Goal: Task Accomplishment & Management: Complete application form

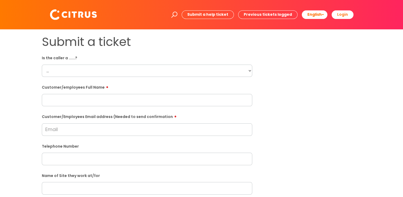
click at [74, 80] on form "Is the caller a ......? ... Citrus Customer Citrus Employee [DEMOGRAPHIC_DATA] …" at bounding box center [147, 192] width 210 height 279
click at [68, 69] on select "... Citrus Customer Citrus Employee [DEMOGRAPHIC_DATA] Supplier" at bounding box center [147, 70] width 210 height 12
select select "Citrus Employee"
click at [42, 64] on select "... Citrus Customer Citrus Employee [DEMOGRAPHIC_DATA] Supplier" at bounding box center [147, 70] width 210 height 12
click at [74, 100] on input "text" at bounding box center [147, 100] width 210 height 12
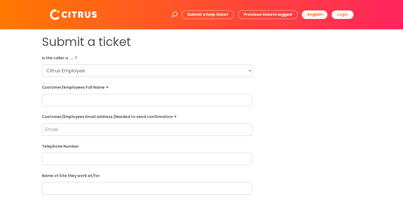
click at [87, 98] on input "text" at bounding box center [147, 100] width 210 height 12
paste input "[PERSON_NAME]"
type input "[PERSON_NAME]"
click at [63, 71] on select "... Citrus Customer Citrus Employee [DEMOGRAPHIC_DATA] Supplier" at bounding box center [147, 70] width 210 height 12
click at [42, 64] on select "... Citrus Customer Citrus Employee [DEMOGRAPHIC_DATA] Supplier" at bounding box center [147, 70] width 210 height 12
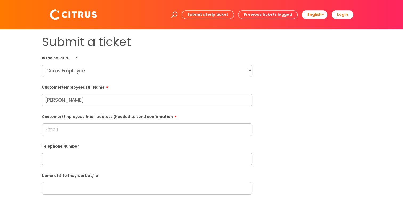
click at [28, 84] on div "Submit a ticket Is the caller a ......? ... Citrus Customer Citrus Employee [DE…" at bounding box center [201, 188] width 392 height 306
click at [35, 118] on div "Submit a ticket Is the caller a ......? ... Citrus Customer Citrus Employee [DE…" at bounding box center [201, 188] width 392 height 306
click at [47, 118] on input "Customer/Employees Email address (Needed to send confirmation" at bounding box center [147, 129] width 210 height 12
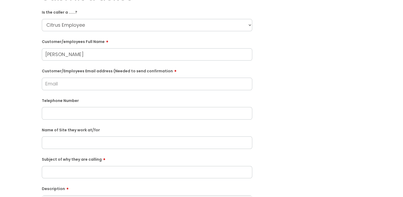
scroll to position [133, 0]
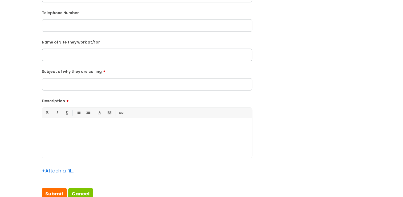
click at [90, 118] on div at bounding box center [147, 139] width 210 height 37
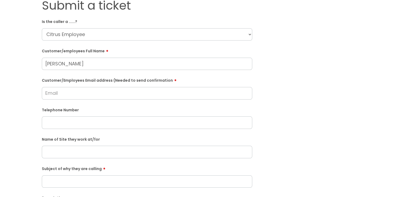
scroll to position [53, 0]
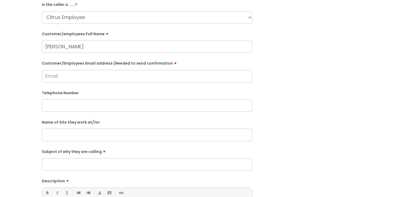
click at [81, 118] on input "Subject of why they are calling" at bounding box center [147, 164] width 210 height 12
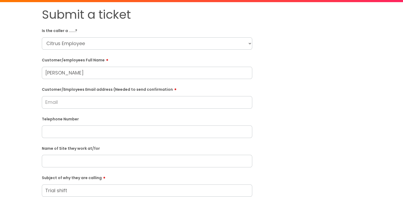
scroll to position [0, 0]
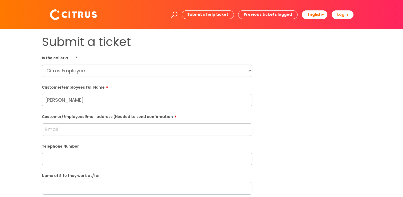
type input "Trial shift"
click at [175, 101] on div "Submit a ticket Is the caller a ......? ... Citrus Customer Citrus Employee [DE…" at bounding box center [202, 188] width 328 height 306
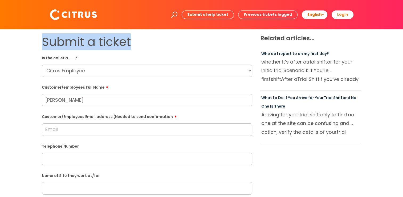
drag, startPoint x: 135, startPoint y: 45, endPoint x: -1, endPoint y: 22, distance: 138.3
click at [0, 22] on html "Enter your search term here... Search Submit a help ticket Previous tickets log…" at bounding box center [201, 98] width 403 height 197
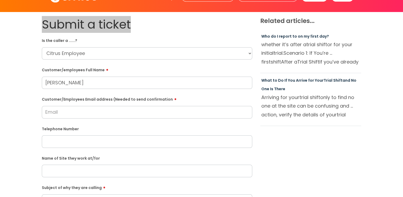
scroll to position [27, 0]
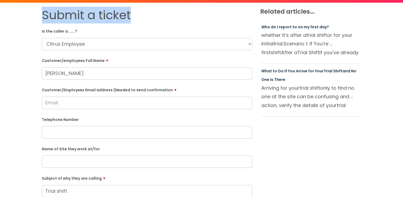
click at [78, 110] on form "Is the caller a ......? ... Citrus Customer Citrus Employee [DEMOGRAPHIC_DATA] …" at bounding box center [147, 166] width 210 height 279
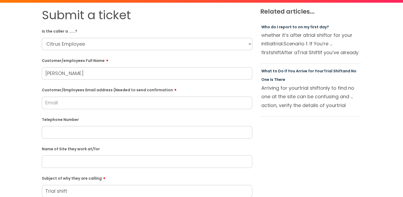
click at [68, 118] on input "text" at bounding box center [147, 132] width 210 height 12
paste input "07401733396"
type input "07401733396"
click at [86, 91] on label "Customer/Employees Email address (Needed to send confirmation" at bounding box center [147, 89] width 210 height 6
click at [86, 96] on input "Customer/Employees Email address (Needed to send confirmation" at bounding box center [147, 102] width 210 height 12
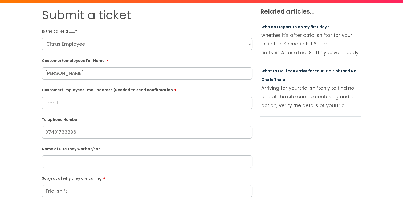
click at [79, 104] on input "Customer/Employees Email address (Needed to send confirmation" at bounding box center [147, 102] width 210 height 12
drag, startPoint x: 109, startPoint y: 136, endPoint x: 0, endPoint y: 120, distance: 109.7
click at [0, 118] on html "Enter your search term here... Search Submit a help ticket Previous tickets log…" at bounding box center [201, 71] width 403 height 197
click at [36, 92] on div "Submit a ticket Is the caller a ......? ... Citrus Customer Citrus Employee [DE…" at bounding box center [201, 161] width 392 height 306
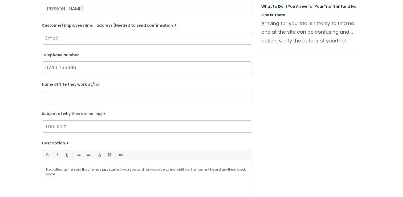
scroll to position [133, 0]
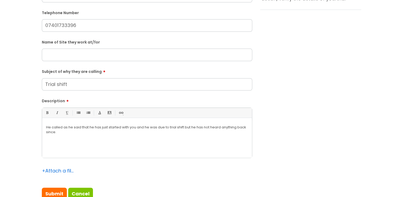
click at [120, 85] on input "Trial shift" at bounding box center [147, 84] width 210 height 12
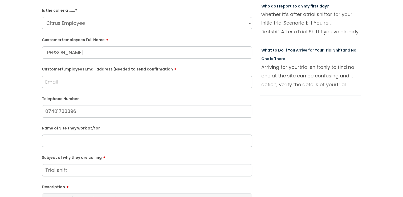
scroll to position [27, 0]
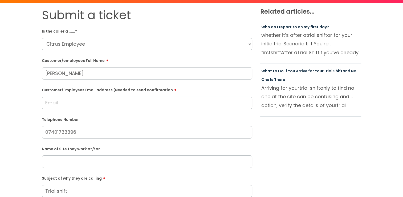
click at [53, 100] on input "Customer/Employees Email address (Needed to send confirmation" at bounding box center [147, 102] width 210 height 12
paste input "[EMAIL_ADDRESS][DOMAIN_NAME]"
drag, startPoint x: 175, startPoint y: 99, endPoint x: 31, endPoint y: 99, distance: 143.5
click at [31, 99] on div "Submit a ticket Is the caller a ......? ... Citrus Customer Citrus Employee [DE…" at bounding box center [201, 161] width 392 height 306
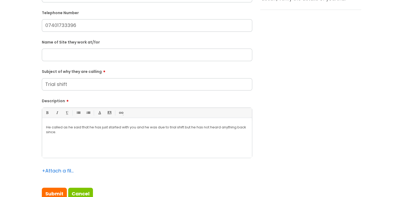
type input "[EMAIL_ADDRESS][DOMAIN_NAME]"
click at [175, 86] on div "Submit a ticket Is the caller a ......? ... Citrus Customer Citrus Employee [DE…" at bounding box center [202, 54] width 328 height 307
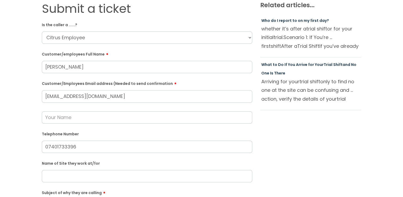
scroll to position [53, 0]
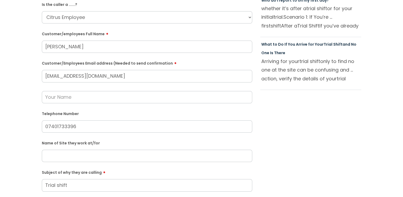
click at [139, 72] on input "[EMAIL_ADDRESS][DOMAIN_NAME]" at bounding box center [147, 76] width 210 height 12
click at [162, 63] on label "Customer/Employees Email address (Needed to send confirmation" at bounding box center [147, 62] width 210 height 6
click at [162, 70] on input "[EMAIL_ADDRESS][DOMAIN_NAME]" at bounding box center [147, 76] width 210 height 12
click at [175, 65] on p "Arriving for your trial shift only to find no one at the site can be confusing …" at bounding box center [310, 70] width 99 height 26
drag, startPoint x: 154, startPoint y: 73, endPoint x: 0, endPoint y: 72, distance: 154.4
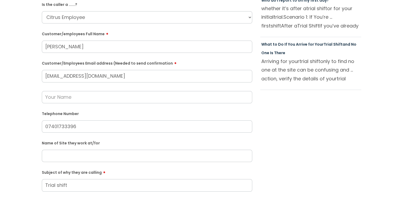
click at [0, 75] on html "Enter your search term here... Search Submit a help ticket Previous tickets log…" at bounding box center [201, 45] width 403 height 197
click at [5, 64] on div "Submit a ticket Is the caller a ......? ... Citrus Customer Citrus Employee [DE…" at bounding box center [201, 153] width 403 height 355
drag, startPoint x: 130, startPoint y: 75, endPoint x: 87, endPoint y: 75, distance: 42.6
click at [87, 75] on input "[EMAIL_ADDRESS][DOMAIN_NAME]" at bounding box center [147, 76] width 210 height 12
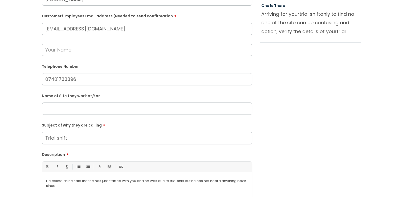
scroll to position [160, 0]
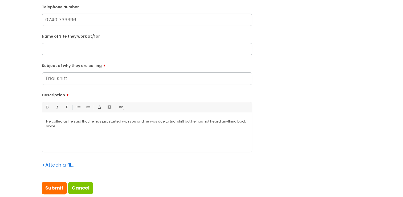
drag, startPoint x: 151, startPoint y: 145, endPoint x: 3, endPoint y: 78, distance: 162.8
click at [5, 79] on div "Submit a ticket Is the caller a ......? ... Citrus Customer Citrus Employee [DE…" at bounding box center [201, 39] width 392 height 328
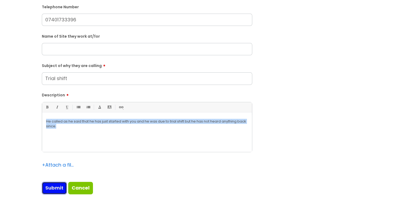
click at [45, 118] on input "Submit" at bounding box center [54, 187] width 25 height 12
type input "Please Wait..."
